Goal: Information Seeking & Learning: Learn about a topic

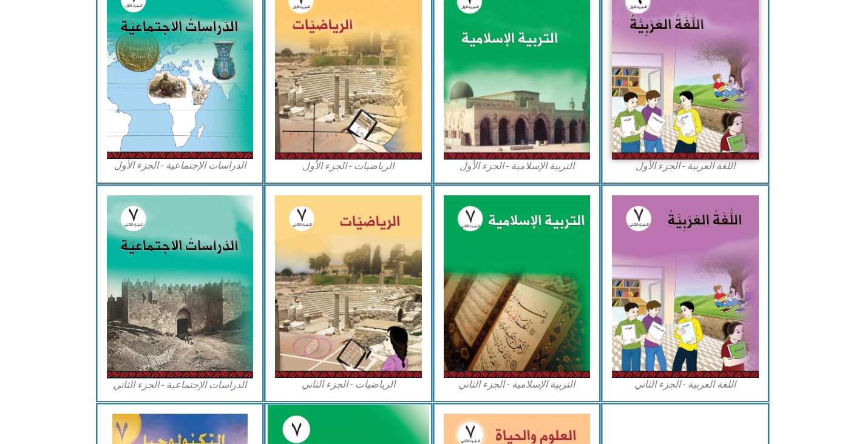
scroll to position [396, 0]
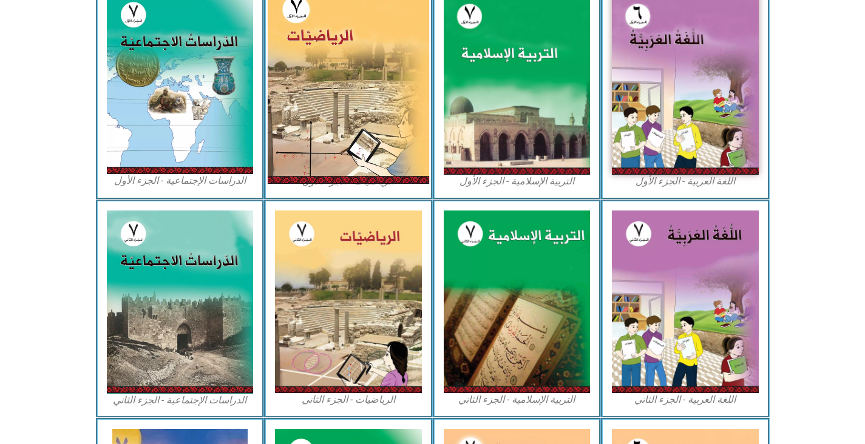
click at [382, 117] on img at bounding box center [349, 83] width 162 height 202
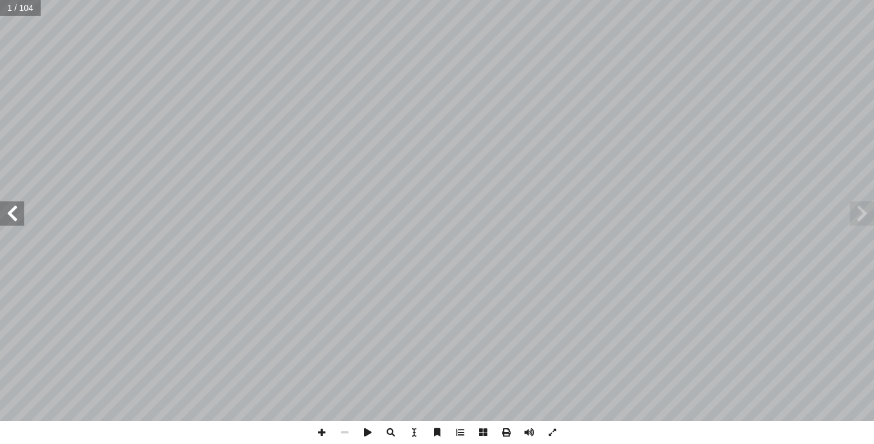
click at [10, 211] on span at bounding box center [12, 214] width 24 height 24
click at [4, 208] on span at bounding box center [12, 214] width 24 height 24
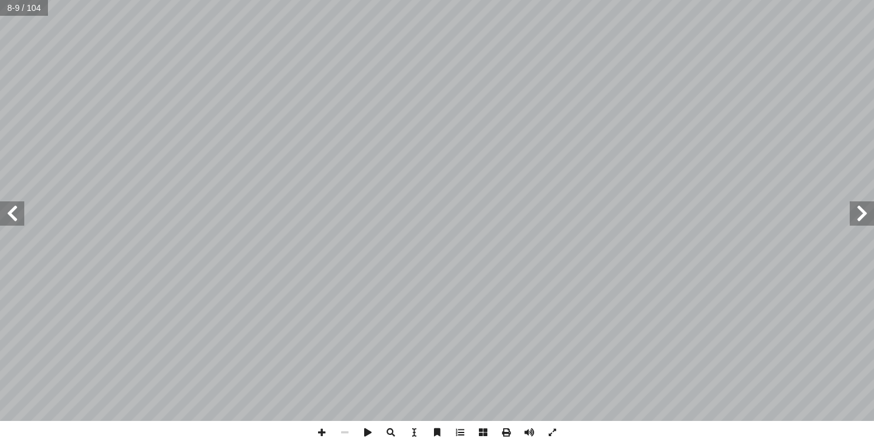
click at [4, 208] on span at bounding box center [12, 214] width 24 height 24
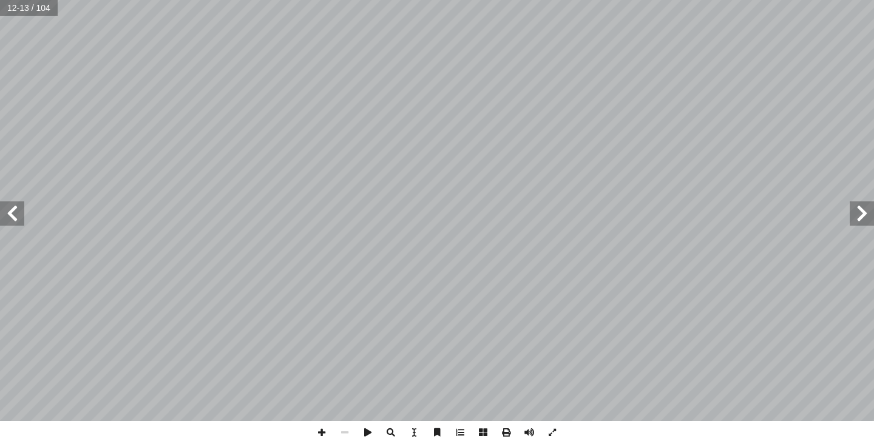
click at [4, 208] on span at bounding box center [12, 214] width 24 height 24
click at [321, 429] on span at bounding box center [321, 432] width 23 height 23
click at [346, 427] on span at bounding box center [344, 432] width 23 height 23
click at [866, 204] on span at bounding box center [862, 214] width 24 height 24
click at [15, 222] on span at bounding box center [12, 214] width 24 height 24
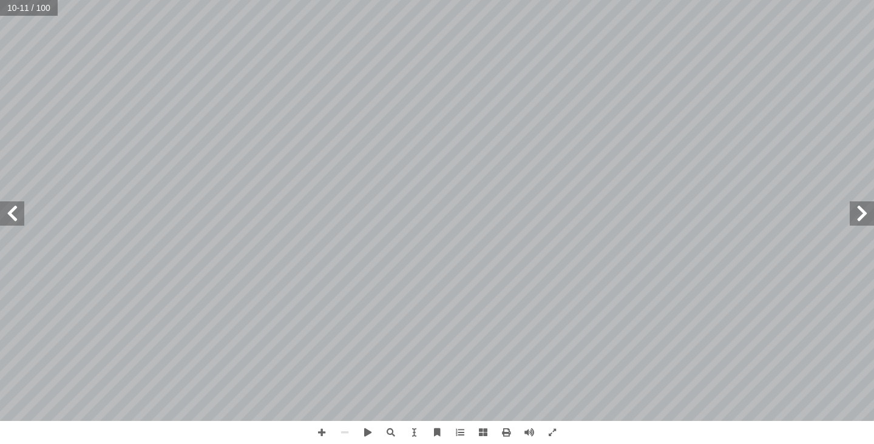
click at [15, 222] on span at bounding box center [12, 214] width 24 height 24
click at [24, 212] on span at bounding box center [12, 214] width 24 height 24
click at [0, 214] on span at bounding box center [12, 214] width 24 height 24
click at [862, 220] on span at bounding box center [862, 214] width 24 height 24
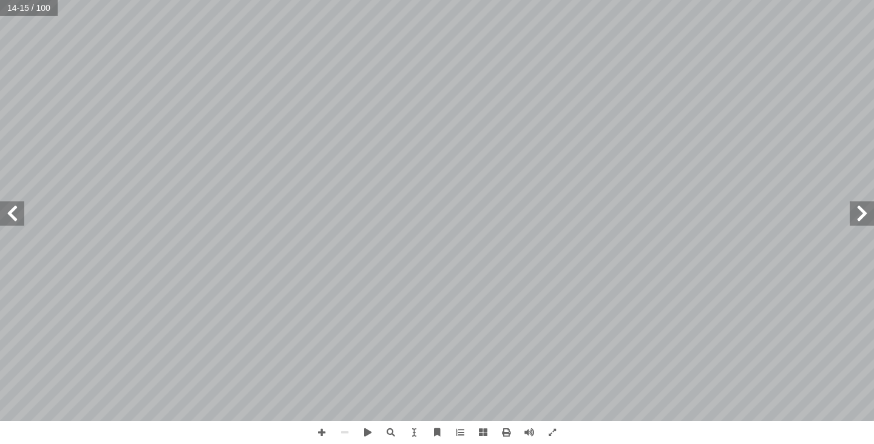
click at [862, 220] on span at bounding box center [862, 214] width 24 height 24
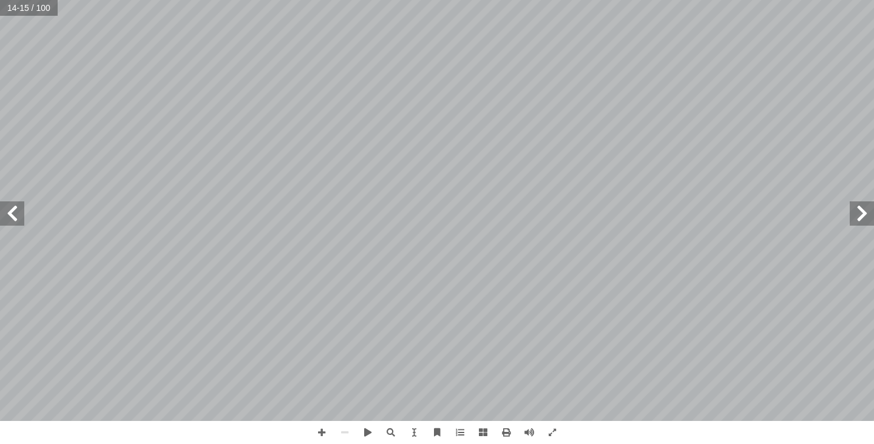
click at [862, 220] on span at bounding box center [862, 214] width 24 height 24
click at [856, 217] on span at bounding box center [862, 214] width 24 height 24
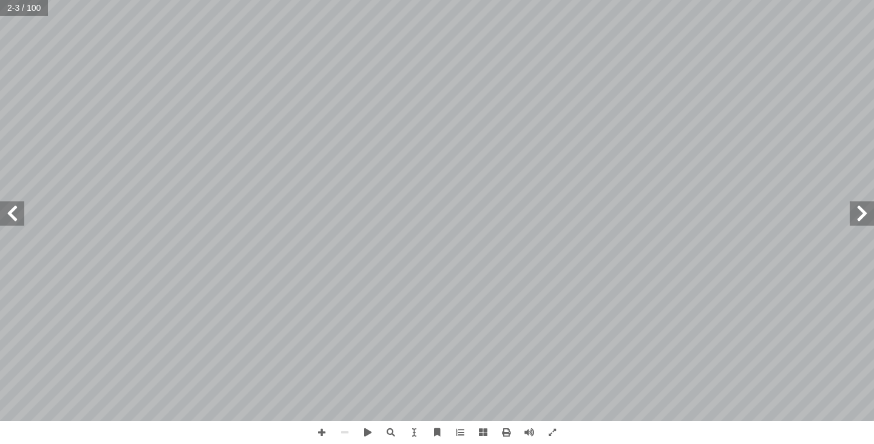
click at [856, 217] on span at bounding box center [862, 214] width 24 height 24
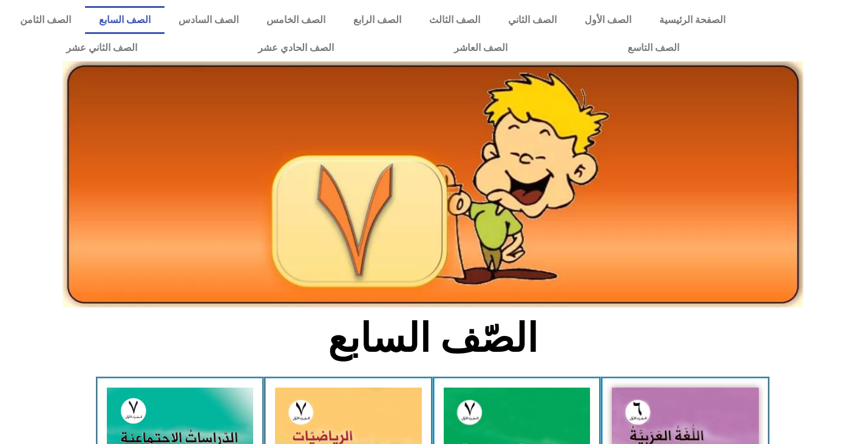
scroll to position [396, 0]
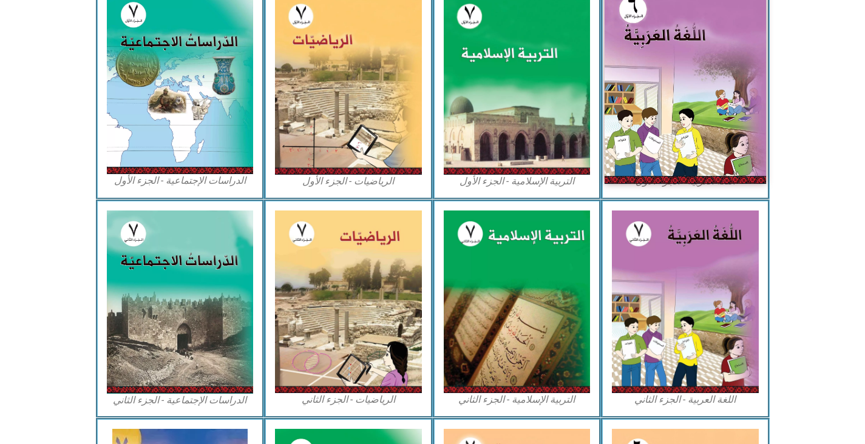
click at [648, 145] on img at bounding box center [686, 83] width 162 height 202
